Goal: Communication & Community: Connect with others

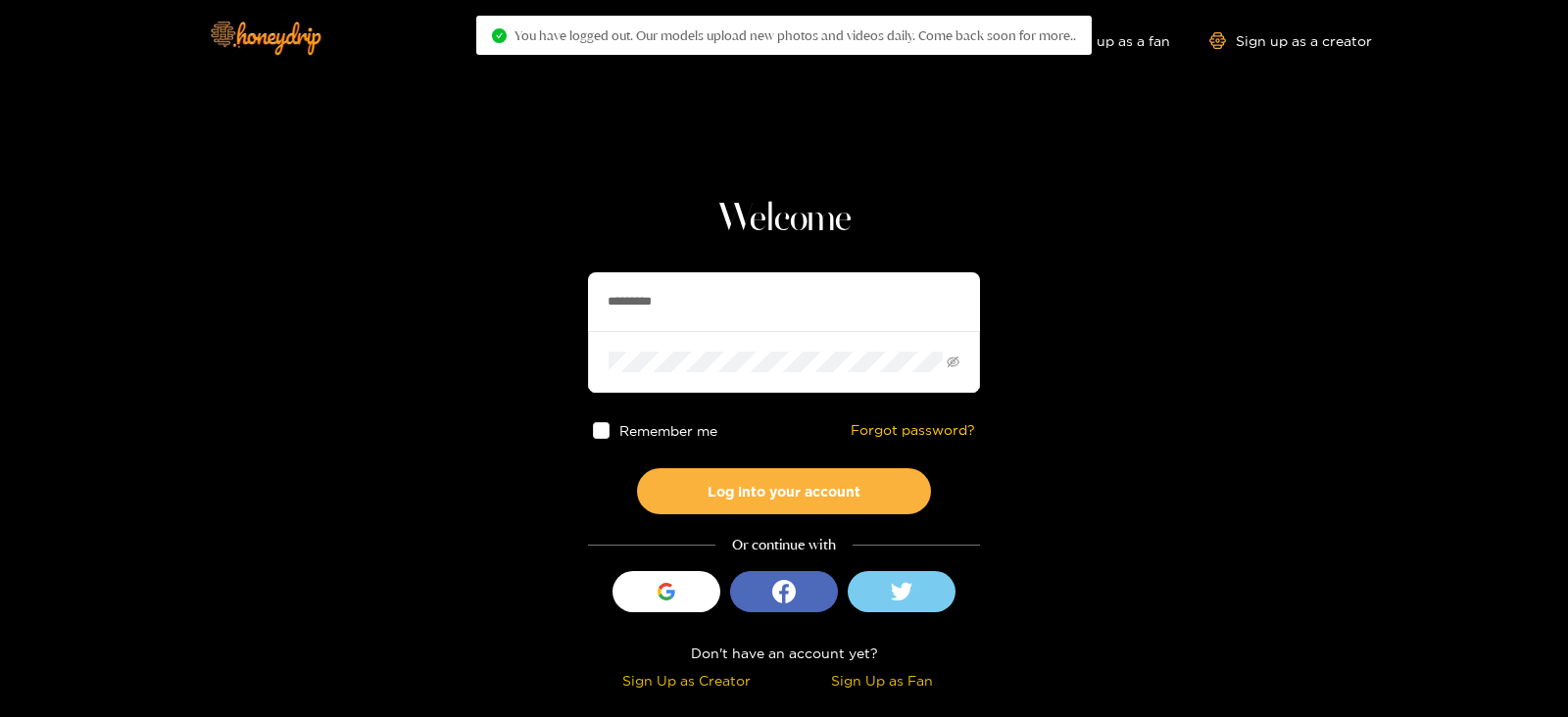
drag, startPoint x: 765, startPoint y: 283, endPoint x: 467, endPoint y: 295, distance: 298.2
click at [467, 295] on section "Welcome ********* Remember me Forgot password? Log into your account Or continu…" at bounding box center [784, 348] width 1568 height 696
type input "**********"
click at [637, 468] on button "Log into your account" at bounding box center [784, 490] width 294 height 46
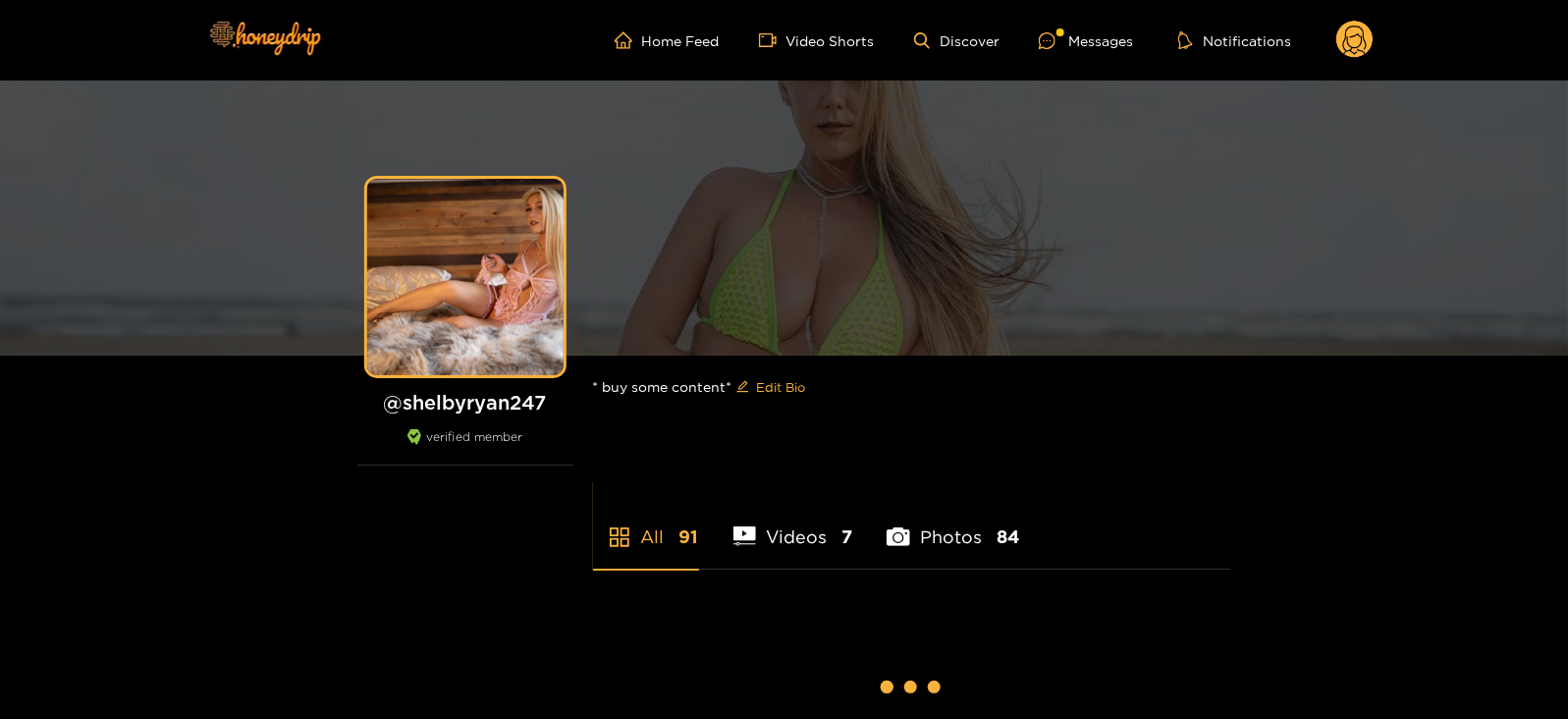
click at [1071, 51] on ul "Home Feed Video Shorts Discover Messages Notifications" at bounding box center [993, 40] width 758 height 40
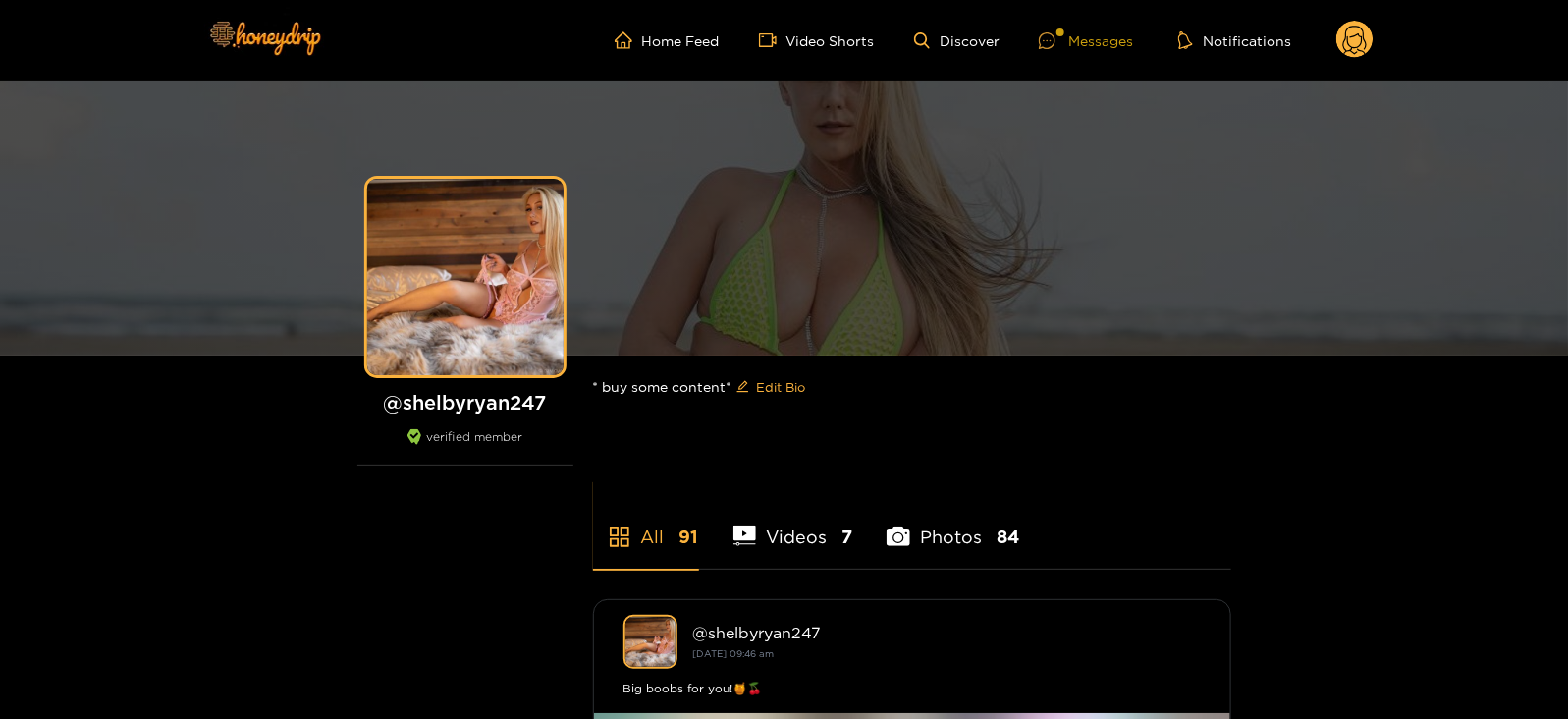
click at [1058, 45] on div at bounding box center [1054, 40] width 30 height 17
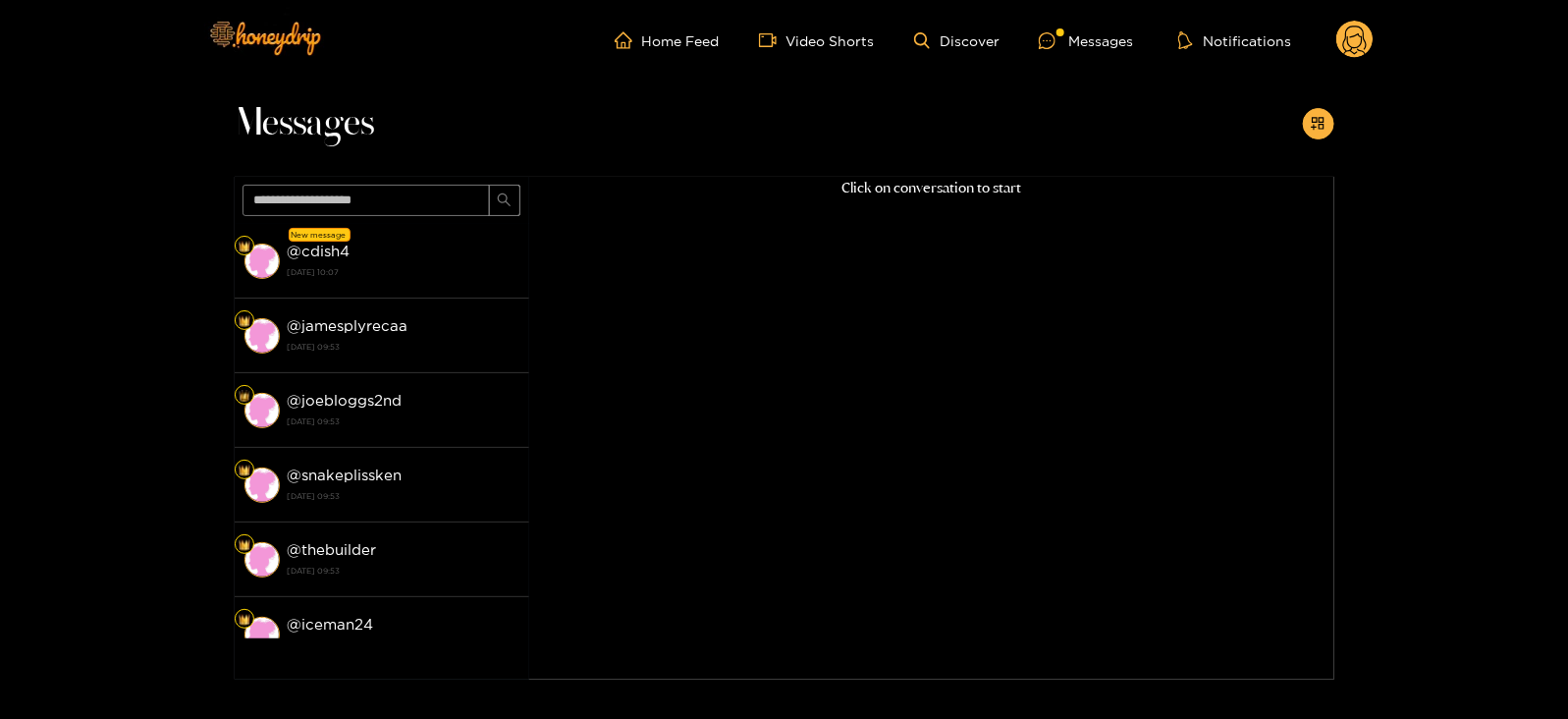
click at [408, 241] on div "@ cdish4 [DATE] 10:07" at bounding box center [403, 261] width 232 height 44
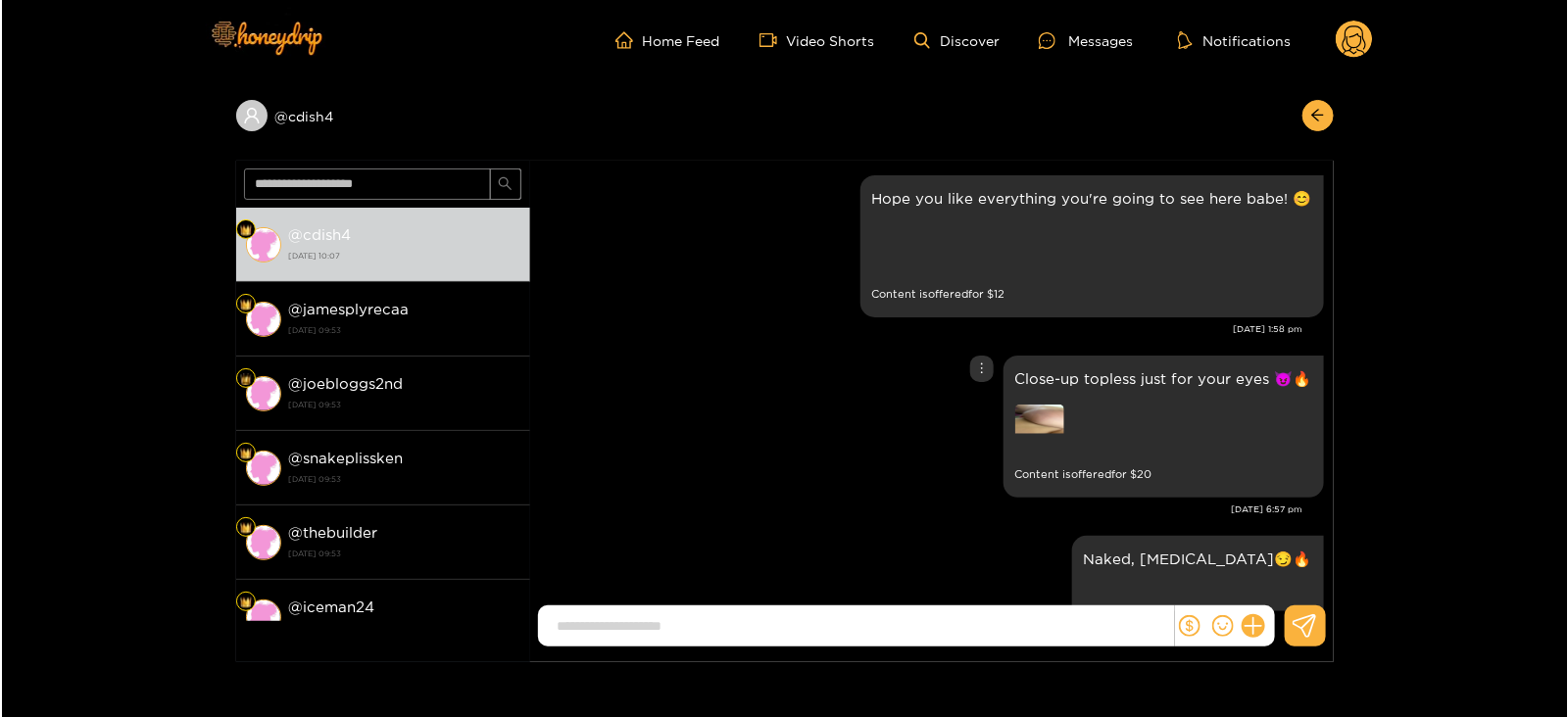
scroll to position [3201, 0]
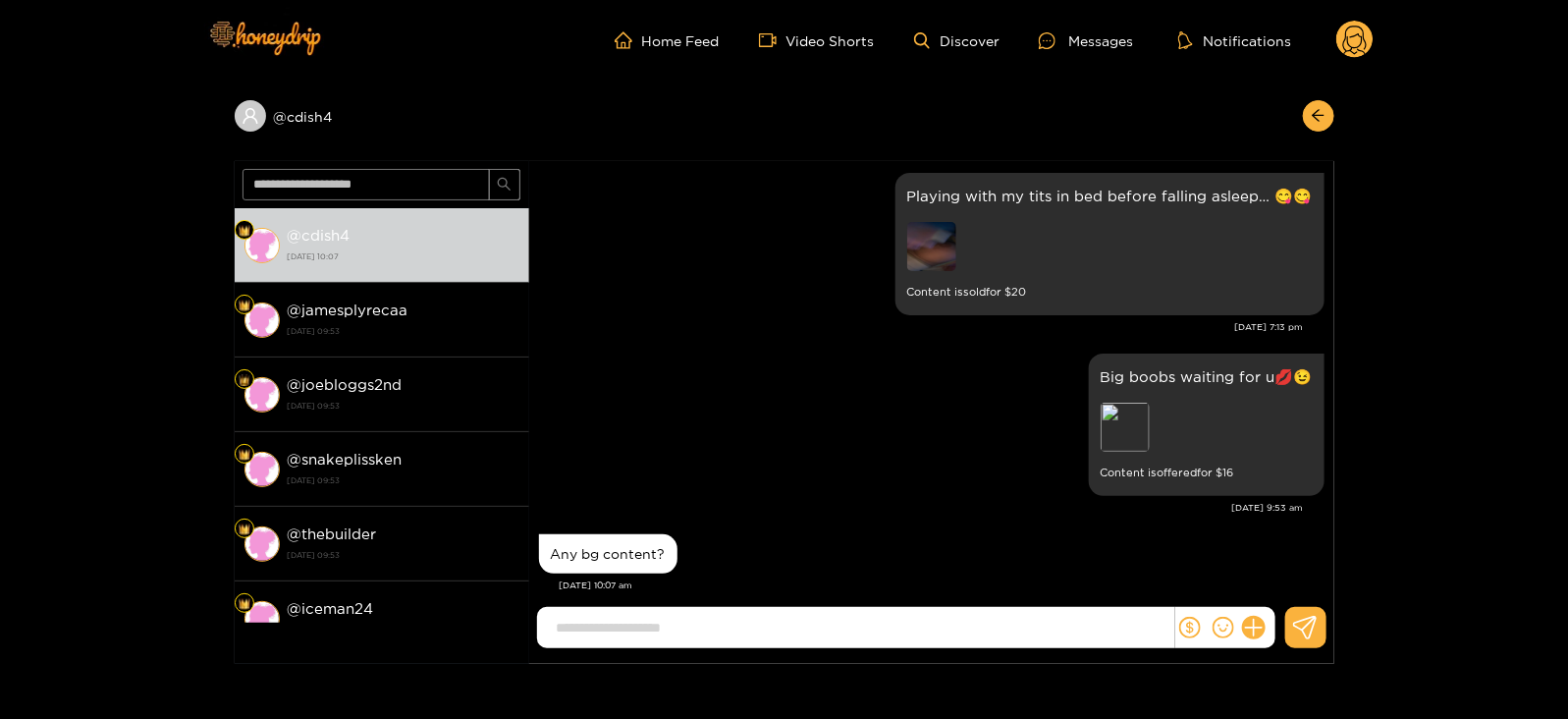
drag, startPoint x: 83, startPoint y: 110, endPoint x: 136, endPoint y: 8, distance: 114.9
click at [83, 110] on div "@ cdish4 @ cdish4 [DATE] 10:07 @ jamesplyrecaa [DATE] 09:53 @ joebloggs2nd [DAT…" at bounding box center [784, 372] width 1568 height 583
click at [1360, 48] on circle at bounding box center [1355, 40] width 38 height 38
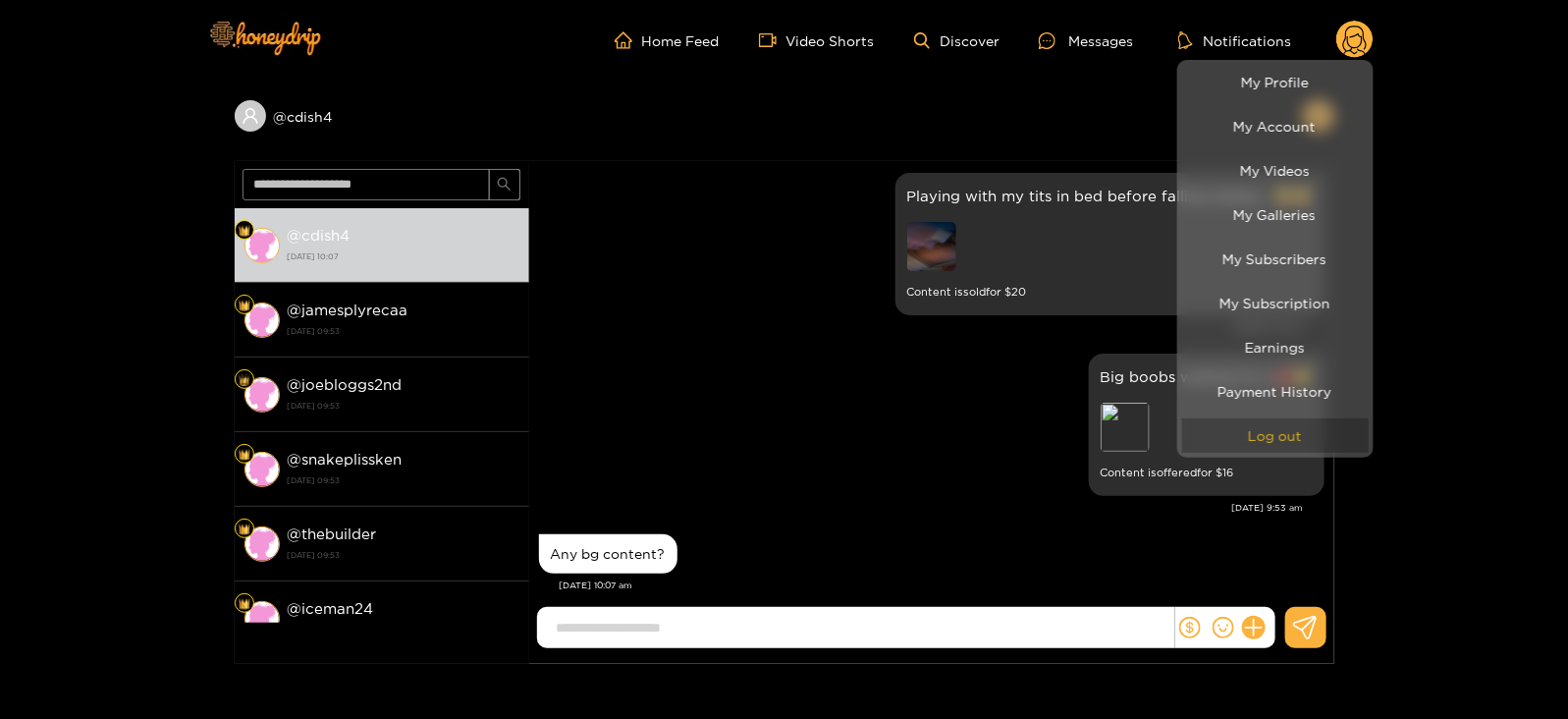
click at [1244, 439] on button "Log out" at bounding box center [1275, 435] width 187 height 35
